Goal: Information Seeking & Learning: Check status

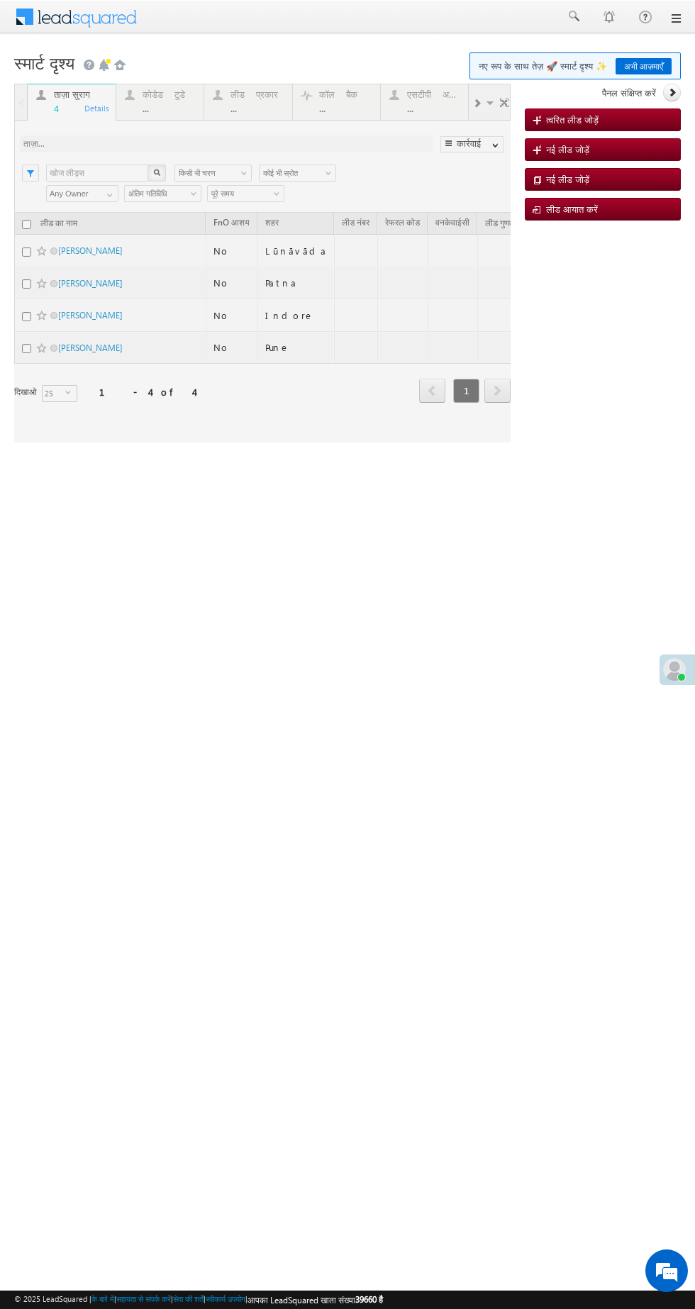
click at [153, 109] on div at bounding box center [262, 263] width 497 height 359
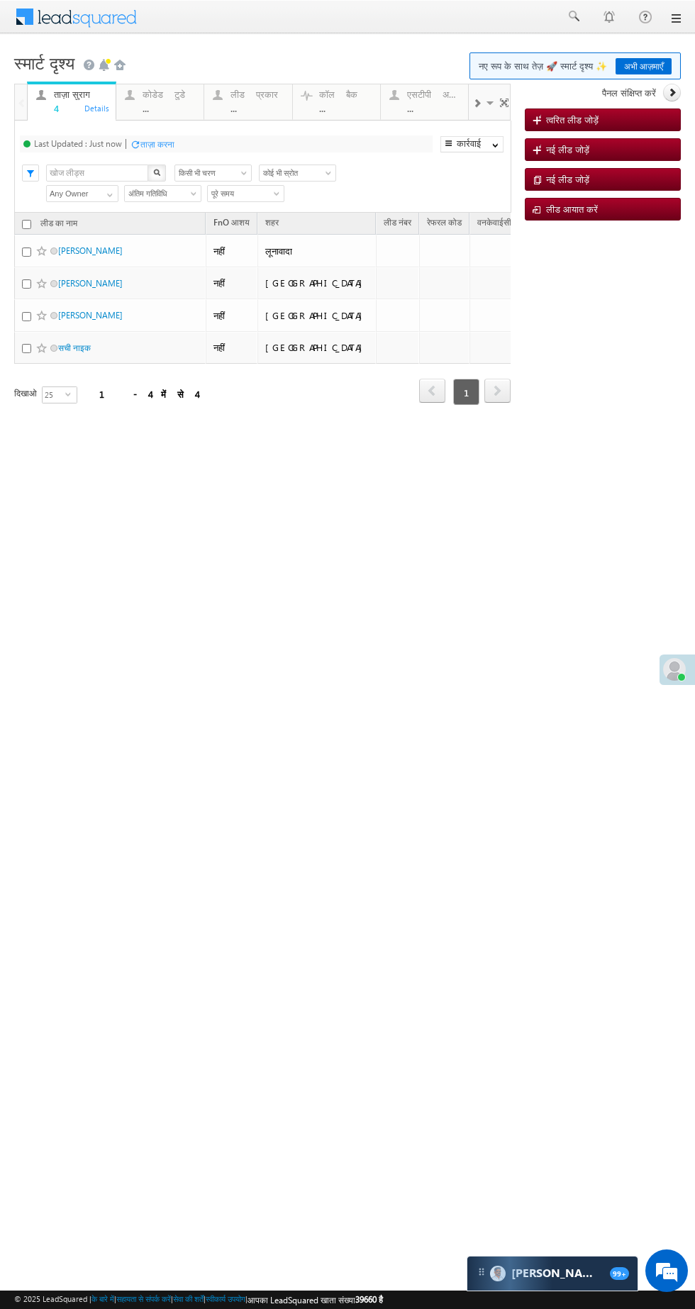
click at [182, 104] on div "..." at bounding box center [169, 108] width 53 height 11
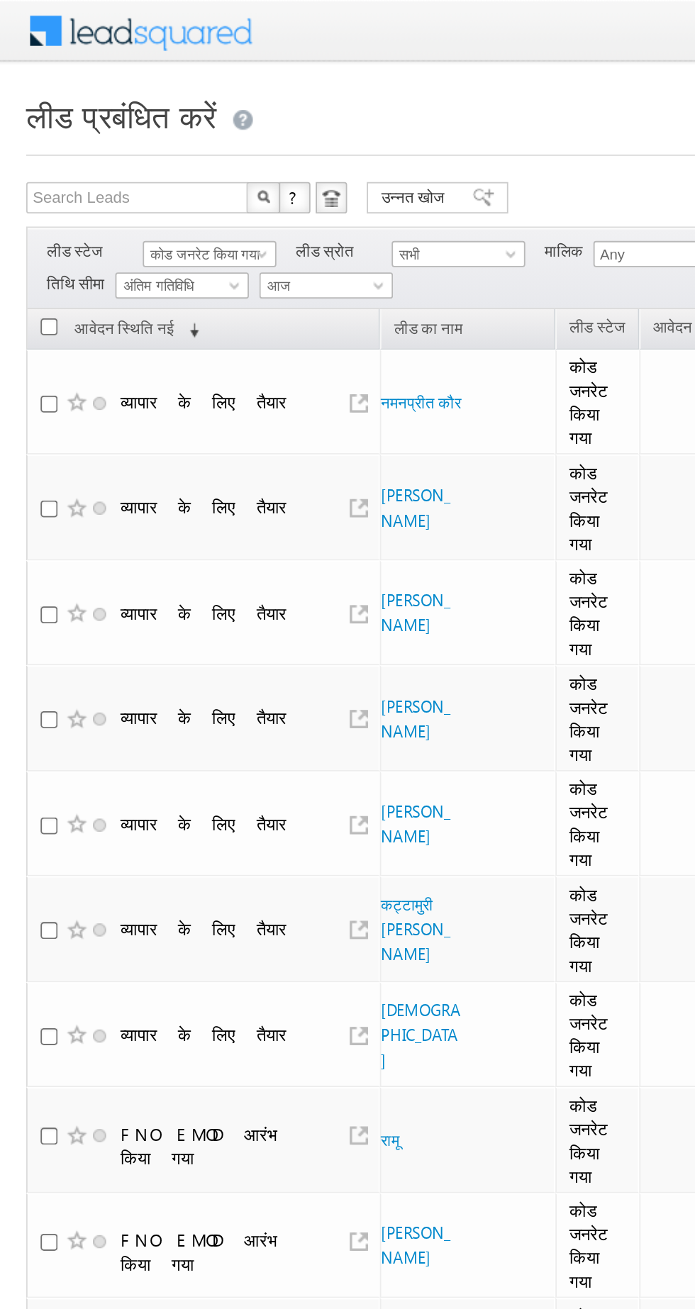
click at [112, 135] on font "कोड जनरेट किया गया" at bounding box center [111, 137] width 59 height 9
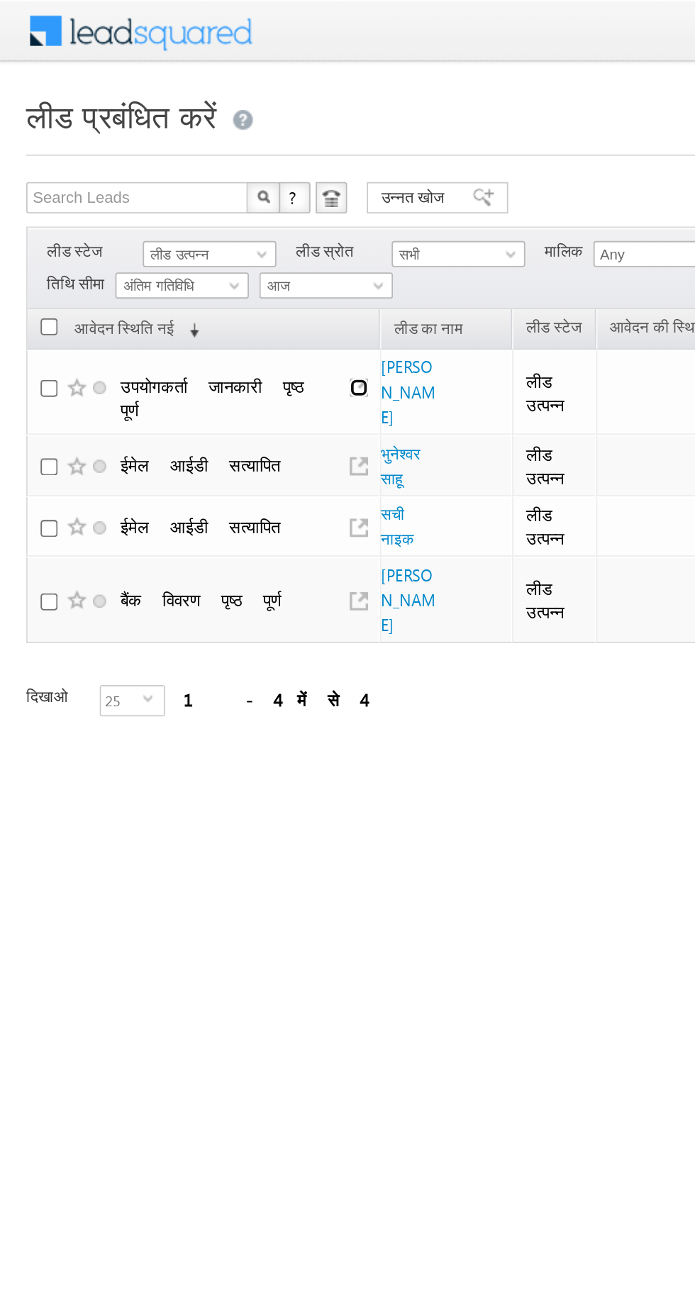
click at [198, 208] on link at bounding box center [194, 210] width 10 height 10
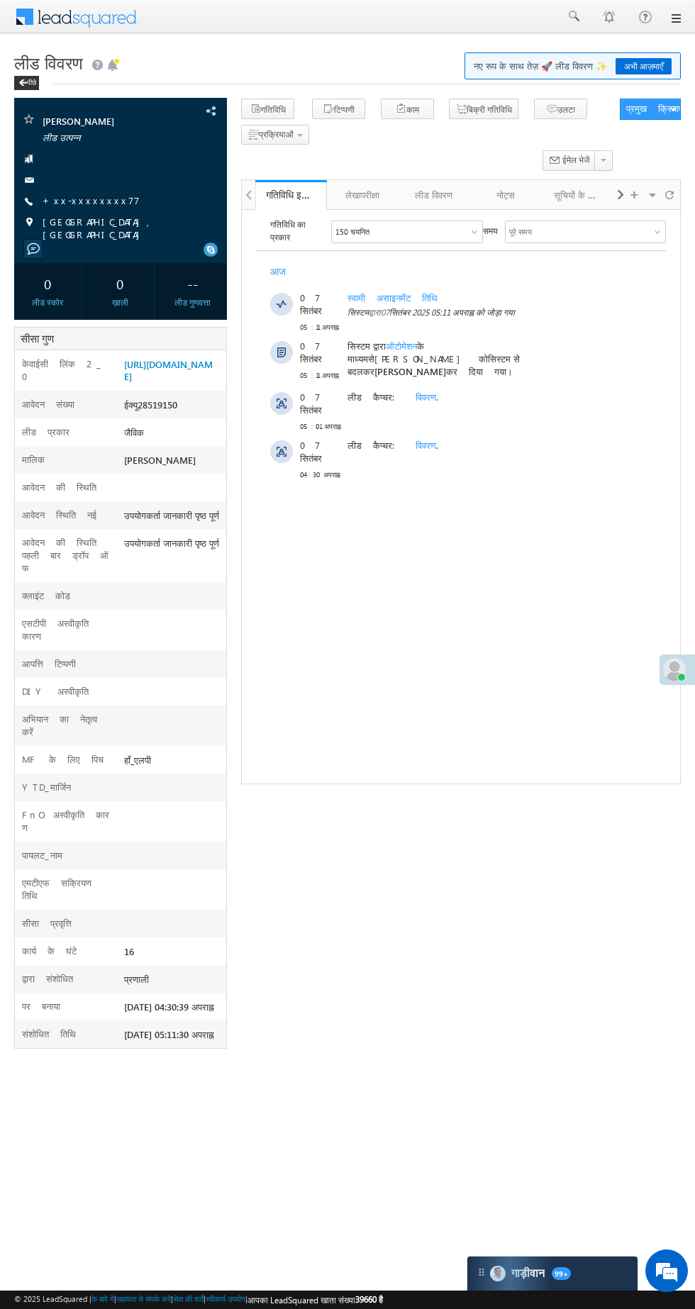
click at [597, 1264] on div "गाड़ीवान 99+" at bounding box center [552, 1274] width 170 height 34
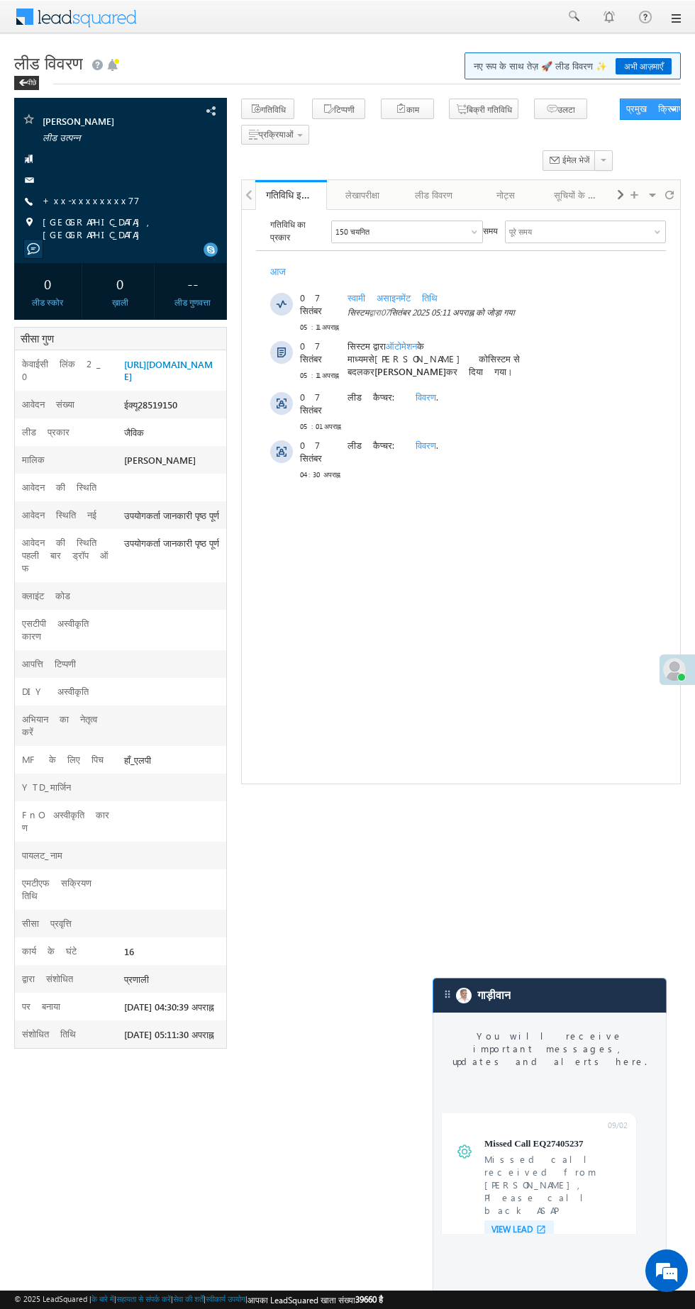
scroll to position [5398, 0]
